Goal: Information Seeking & Learning: Check status

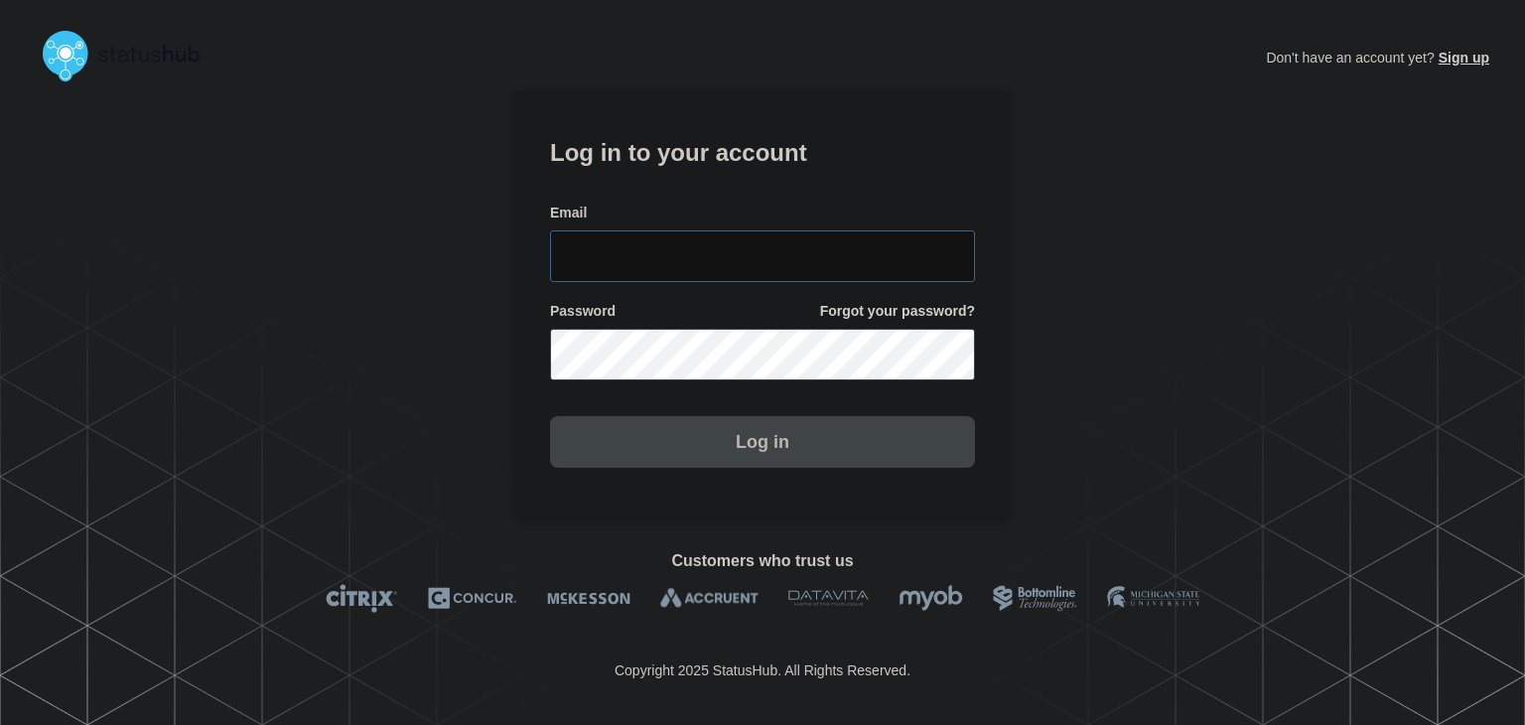
type input "[PERSON_NAME][EMAIL_ADDRESS][PERSON_NAME][DOMAIN_NAME]"
click at [791, 434] on button "Log in" at bounding box center [762, 442] width 425 height 52
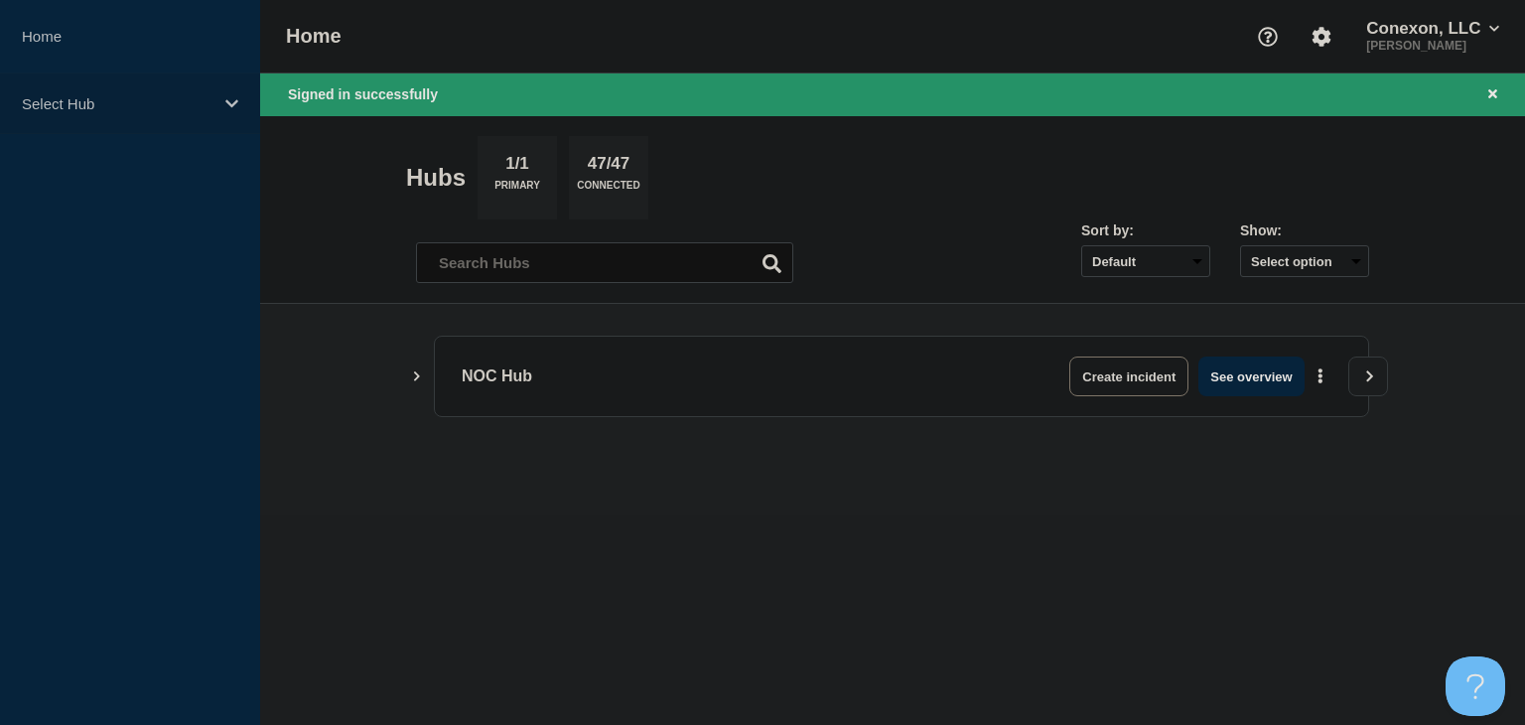
click at [218, 112] on div "Select Hub" at bounding box center [130, 103] width 260 height 61
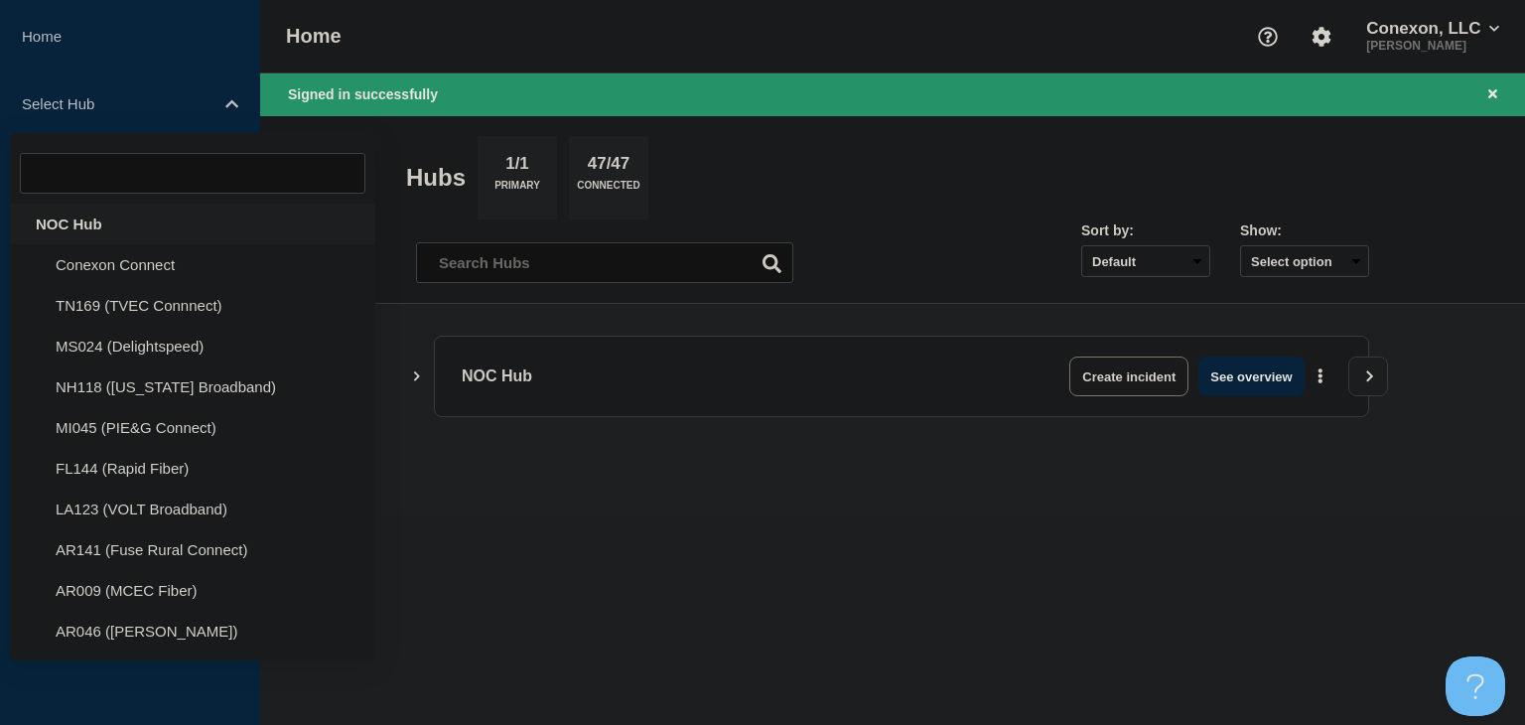
click at [176, 230] on div "NOC Hub" at bounding box center [192, 224] width 365 height 41
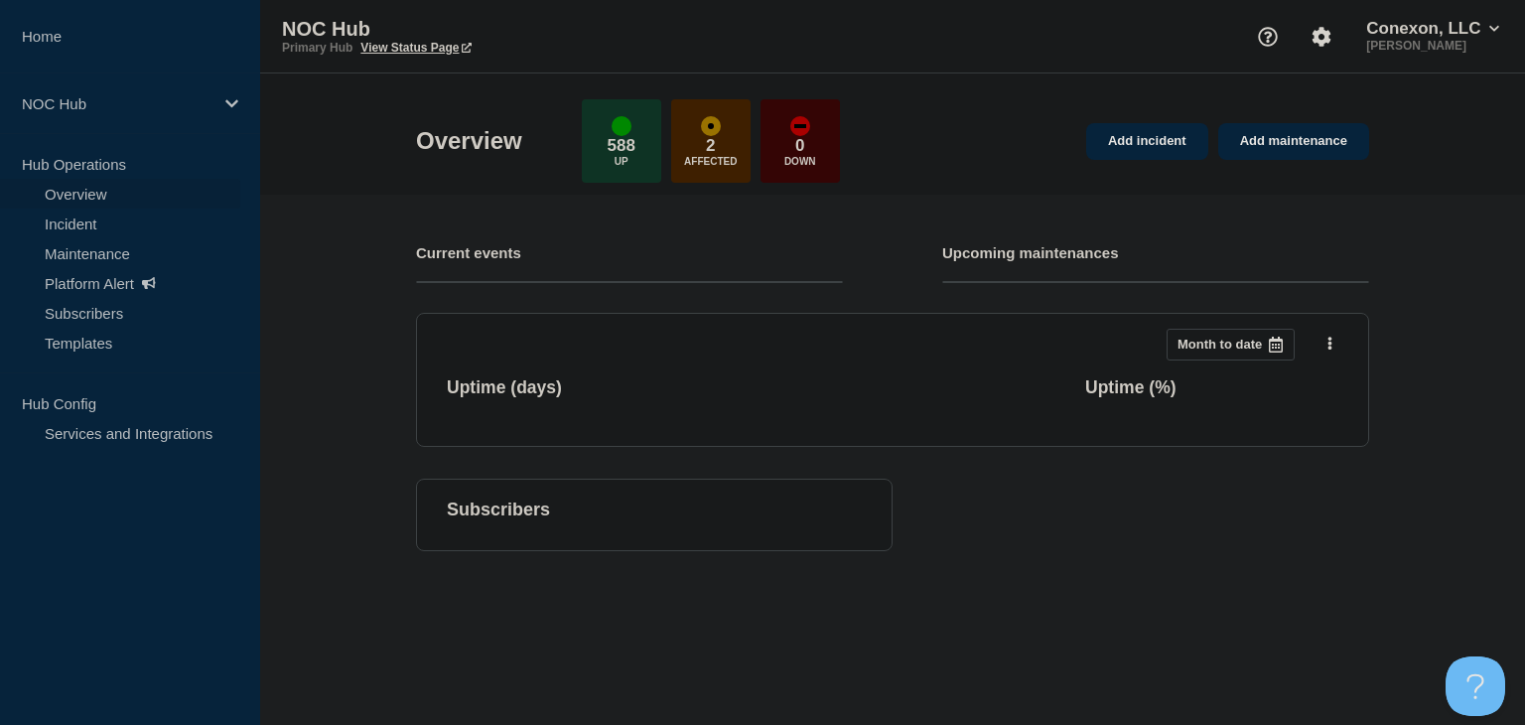
click at [81, 203] on link "Overview" at bounding box center [120, 194] width 240 height 30
click at [81, 217] on link "Incident" at bounding box center [120, 224] width 240 height 30
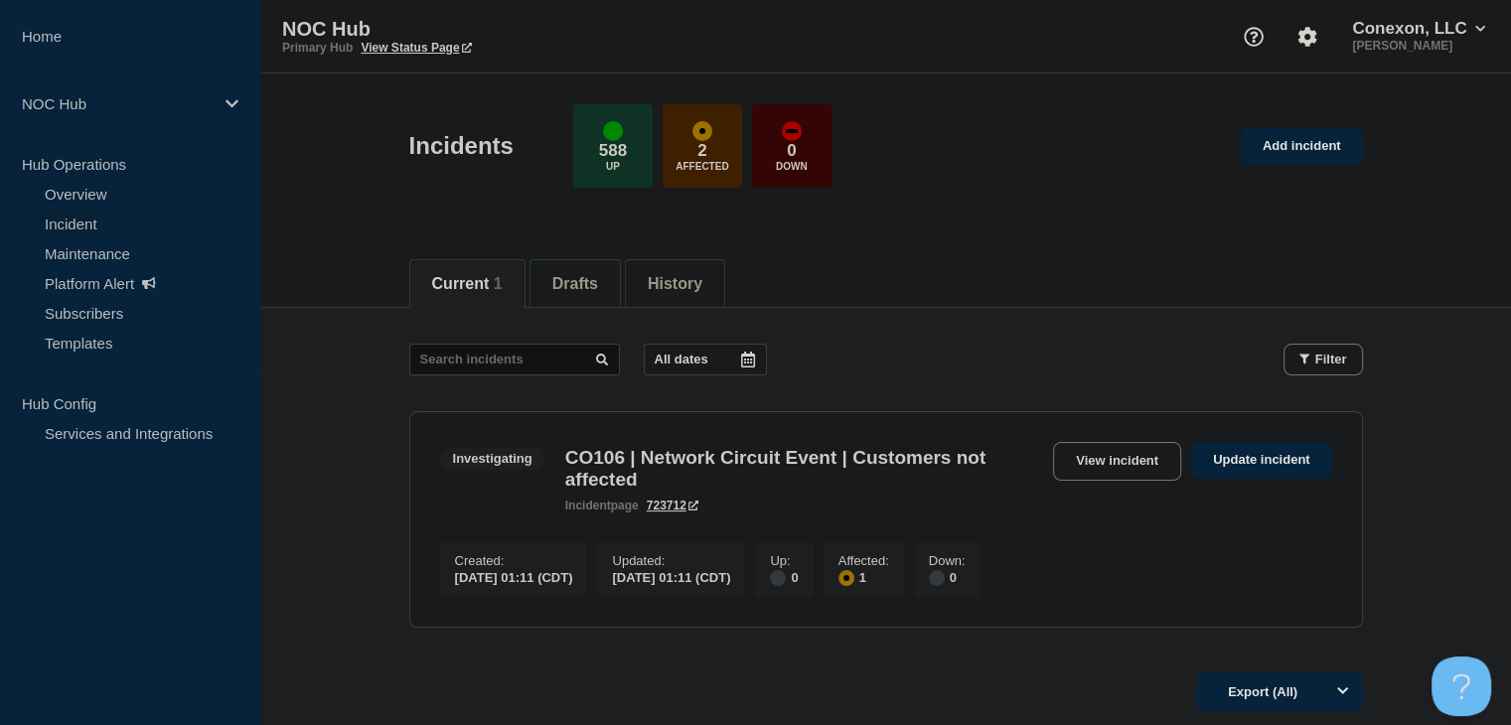
click at [1049, 478] on div "CO106 | Network Circuit Event | Customers not affected incident page 723712" at bounding box center [804, 480] width 498 height 66
click at [1092, 455] on link "View incident" at bounding box center [1117, 461] width 128 height 39
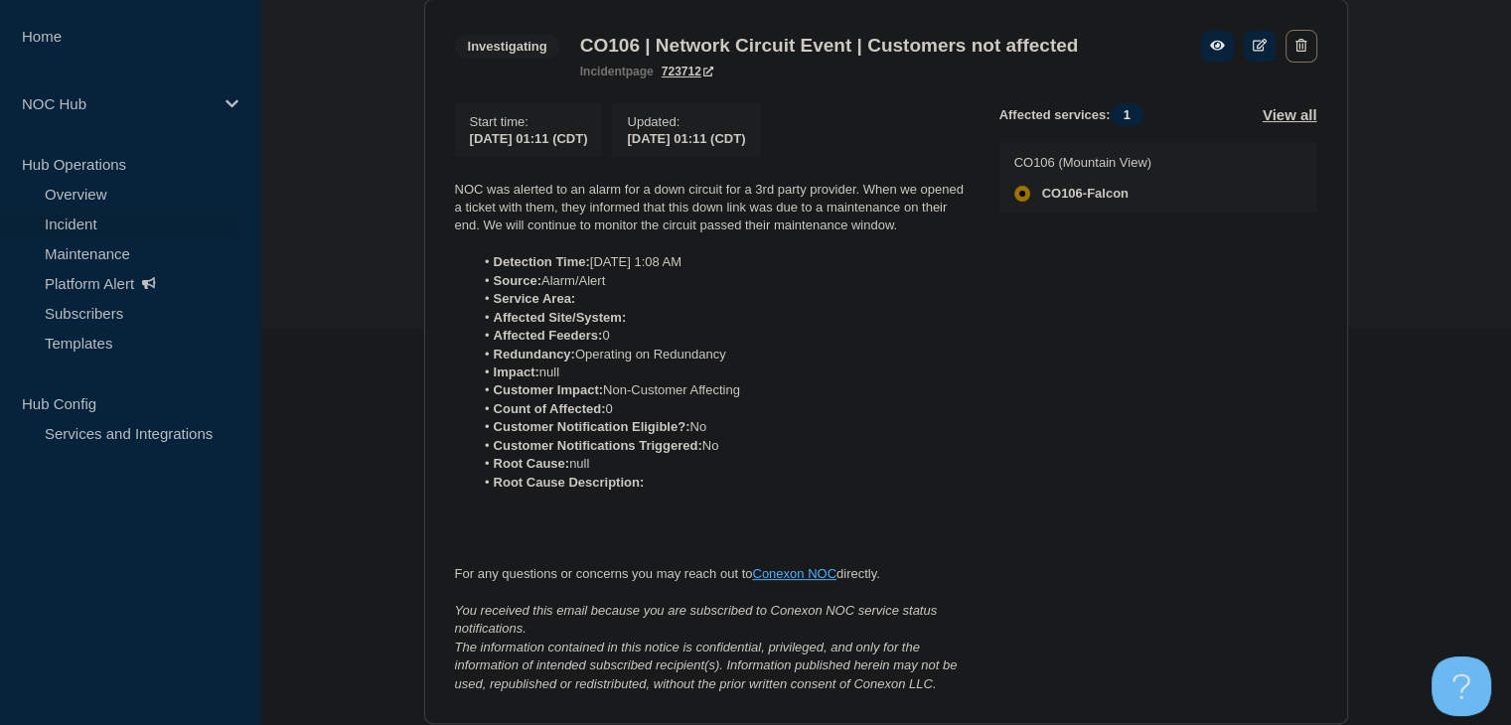
scroll to position [199, 0]
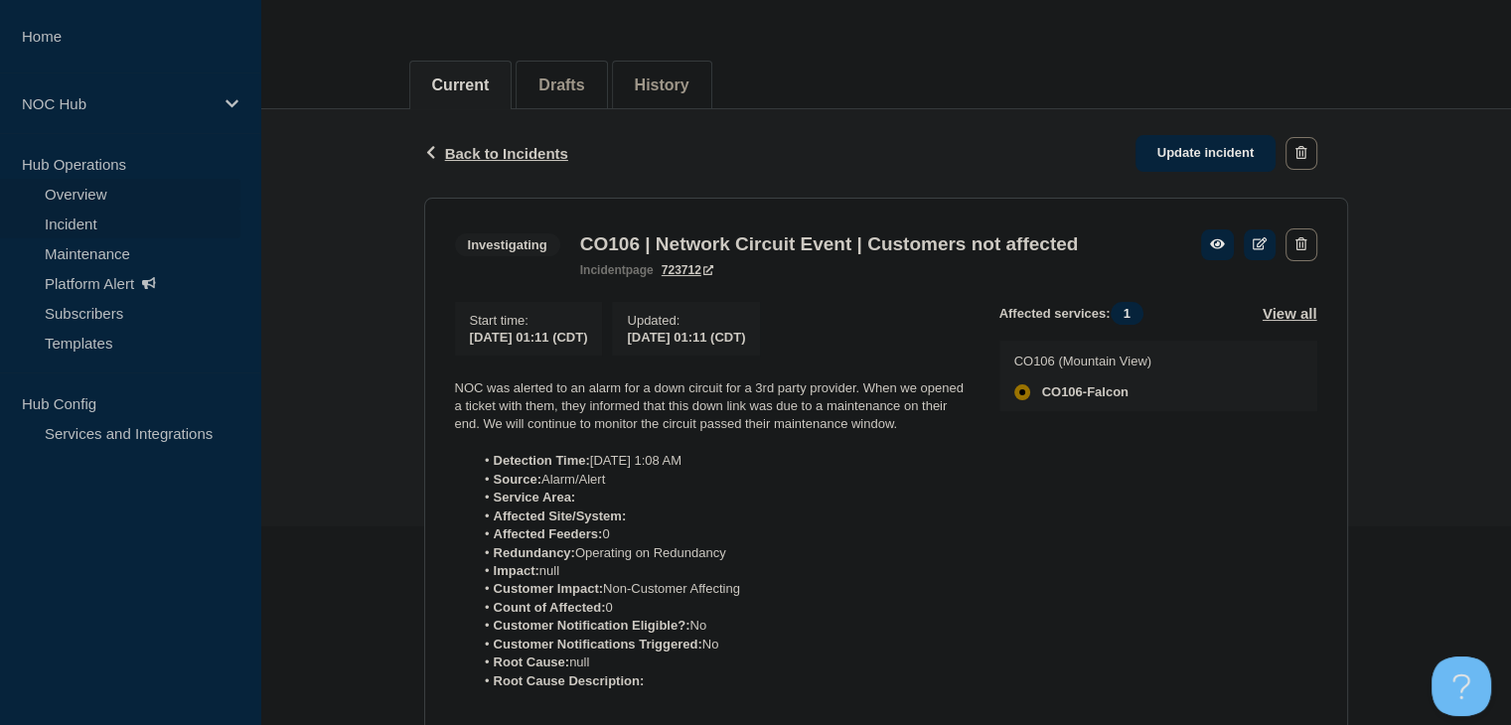
click at [139, 189] on link "Overview" at bounding box center [120, 194] width 240 height 30
